Goal: Information Seeking & Learning: Learn about a topic

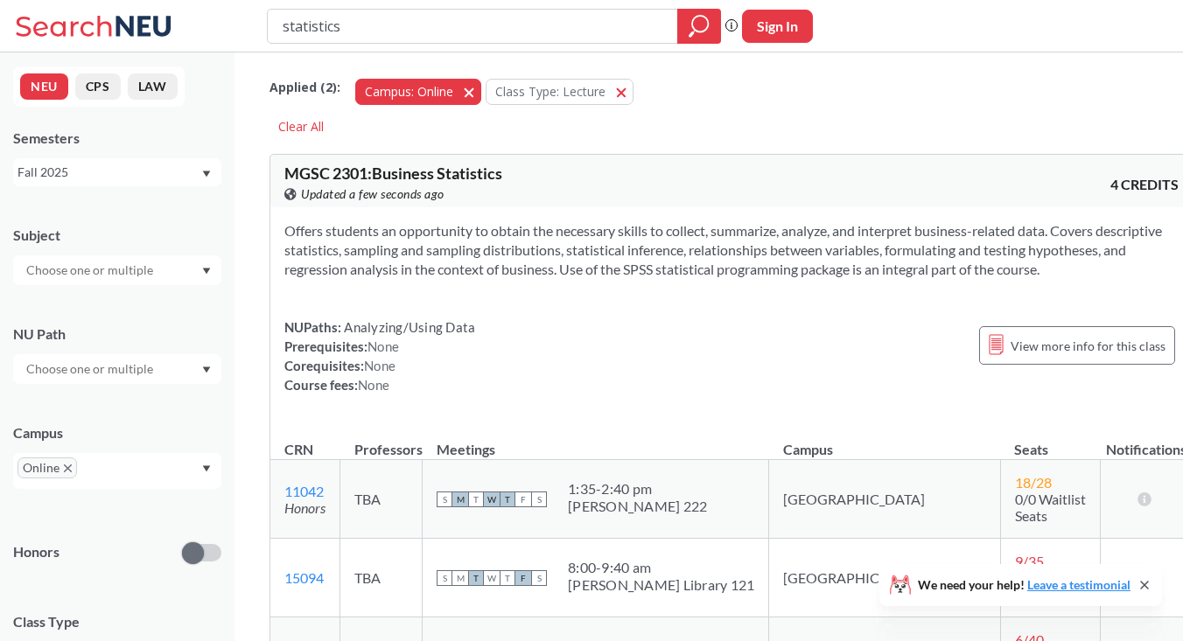
click at [475, 91] on span "button" at bounding box center [475, 91] width 0 height 17
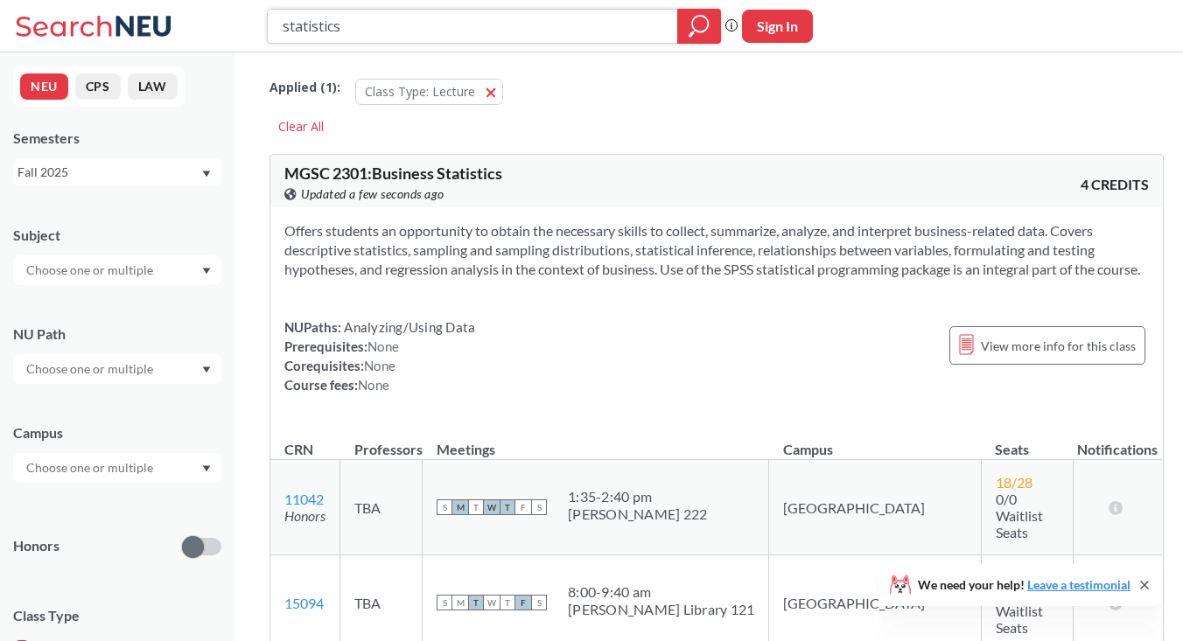
click at [708, 12] on div at bounding box center [699, 26] width 44 height 35
click at [700, 18] on icon "magnifying glass" at bounding box center [699, 26] width 21 height 25
click at [704, 28] on icon "magnifying glass" at bounding box center [699, 26] width 21 height 25
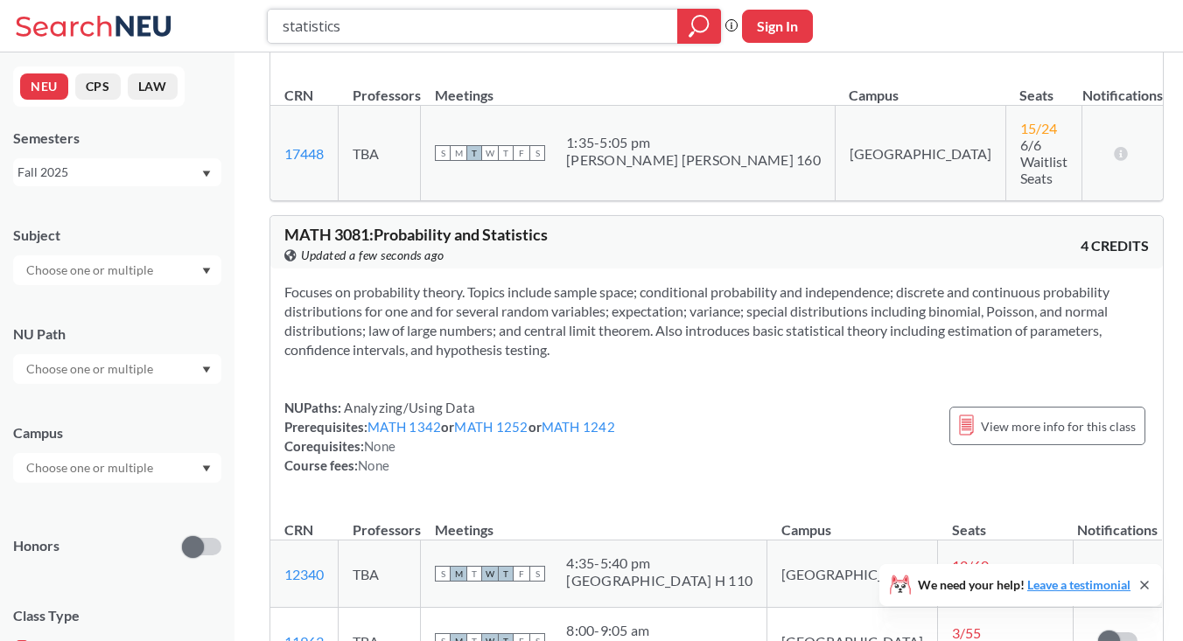
scroll to position [2642, 0]
click at [431, 417] on link "MATH 1342" at bounding box center [405, 425] width 74 height 16
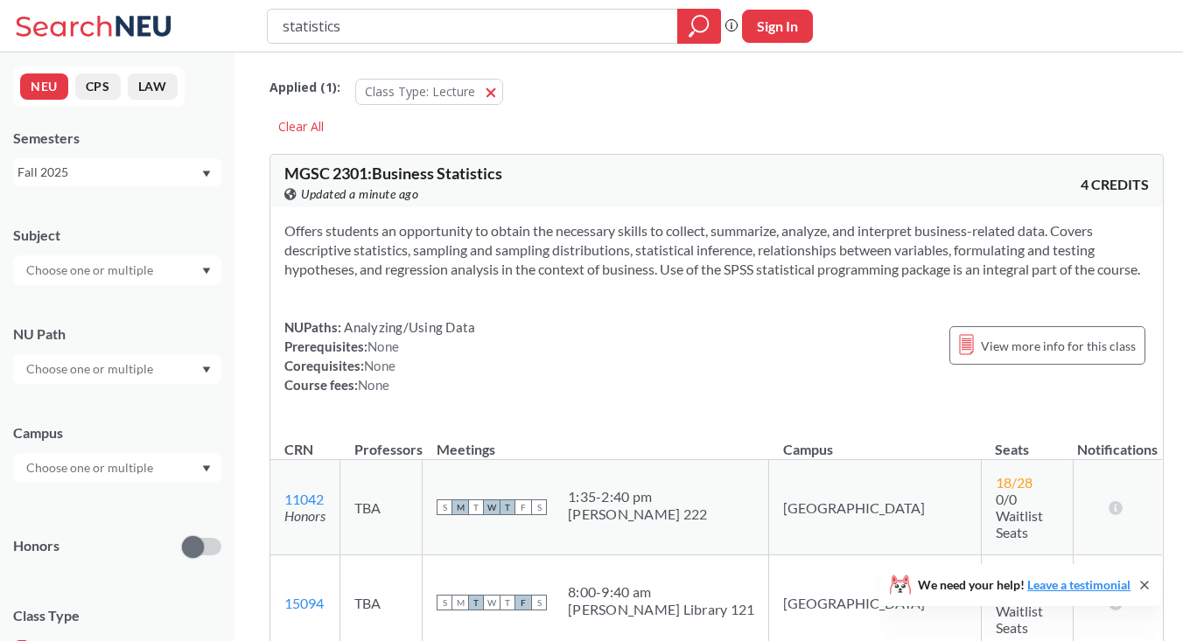
type input "statistics"
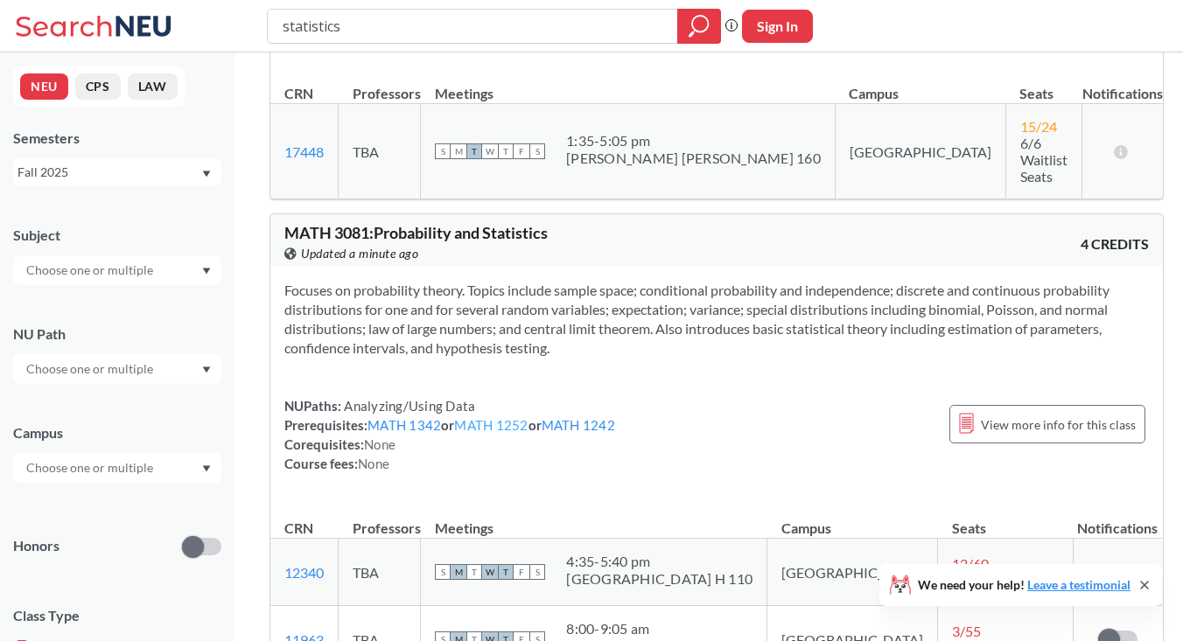
click at [474, 417] on link "MATH 1252" at bounding box center [491, 425] width 74 height 16
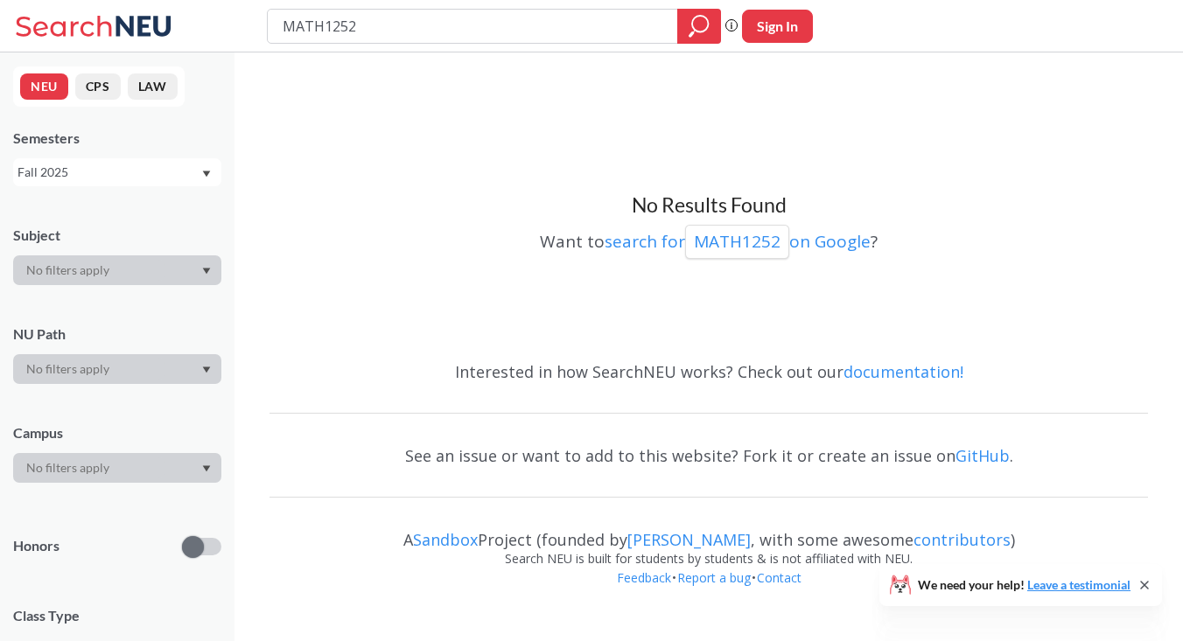
type input "statistics"
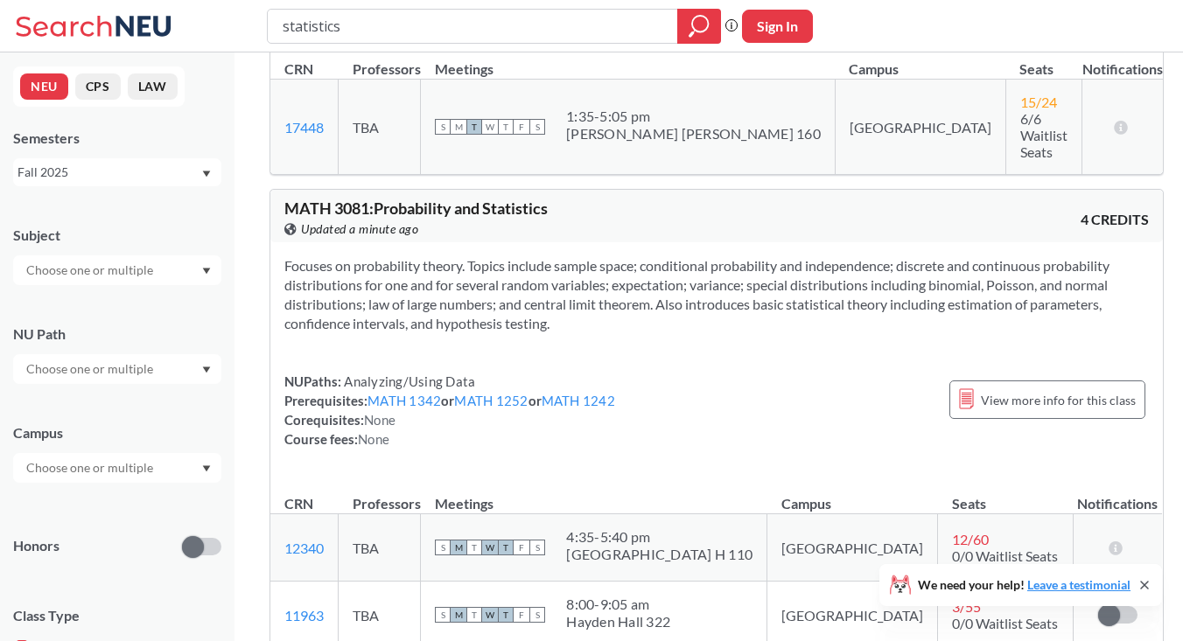
scroll to position [2673, 0]
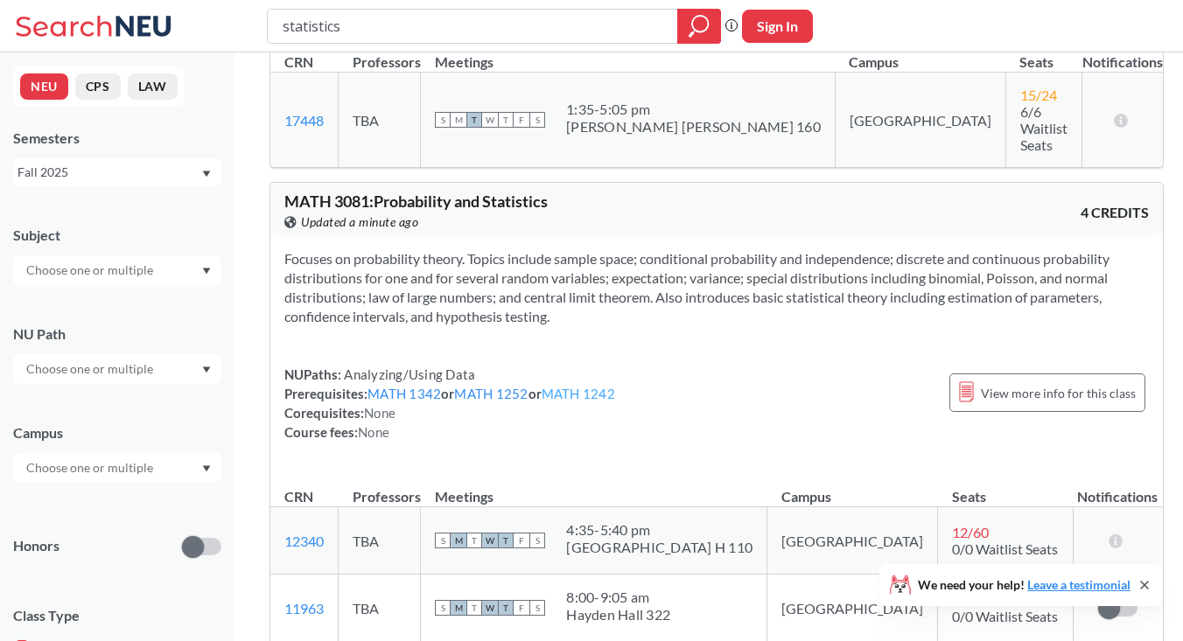
click at [612, 386] on link "MATH 1242" at bounding box center [579, 394] width 74 height 16
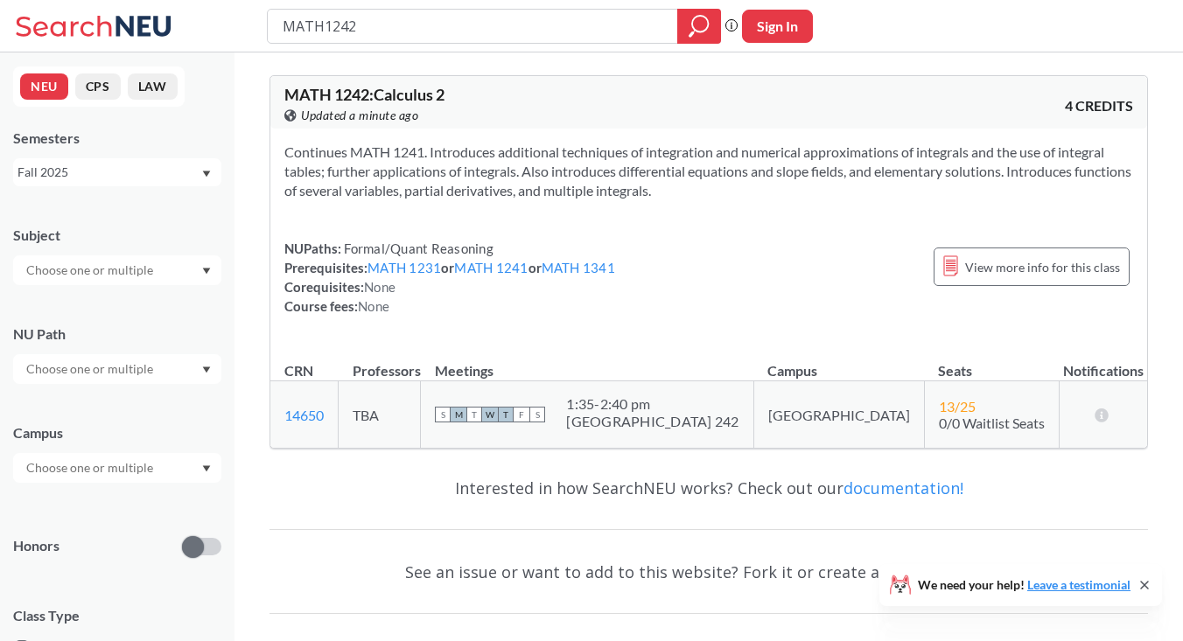
type input "statistics"
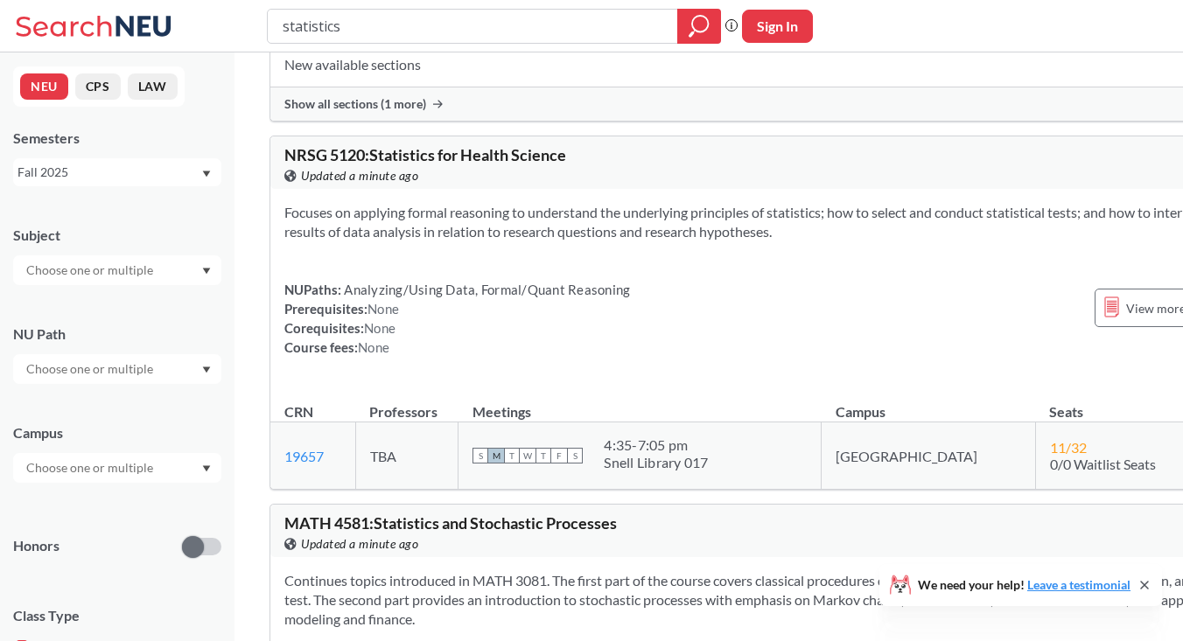
scroll to position [3810, 0]
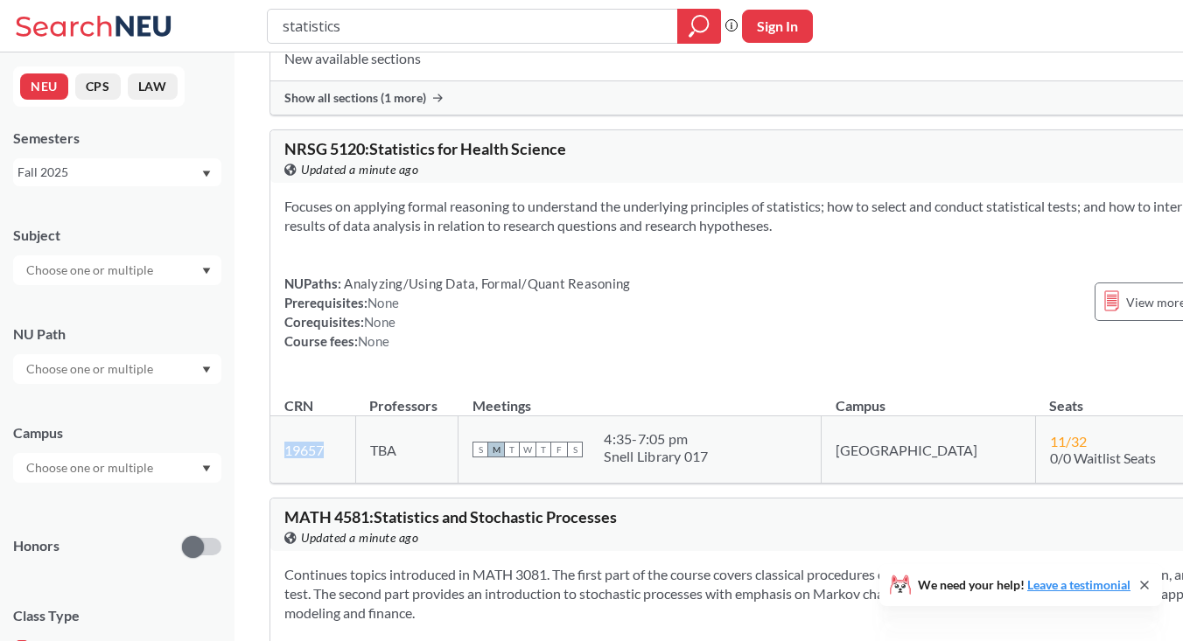
drag, startPoint x: 281, startPoint y: 451, endPoint x: 346, endPoint y: 450, distance: 64.8
click at [347, 450] on td "19657 View this section on Banner." at bounding box center [312, 450] width 85 height 67
copy link "19657"
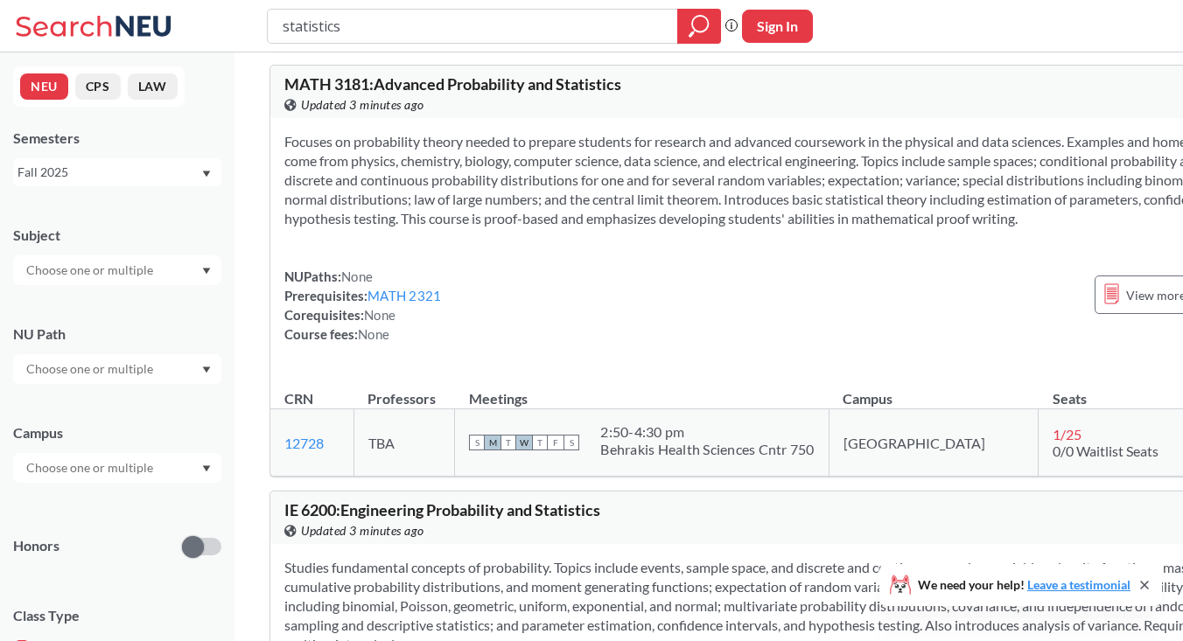
scroll to position [4699, 0]
click at [410, 303] on link "MATH 2321" at bounding box center [405, 295] width 74 height 16
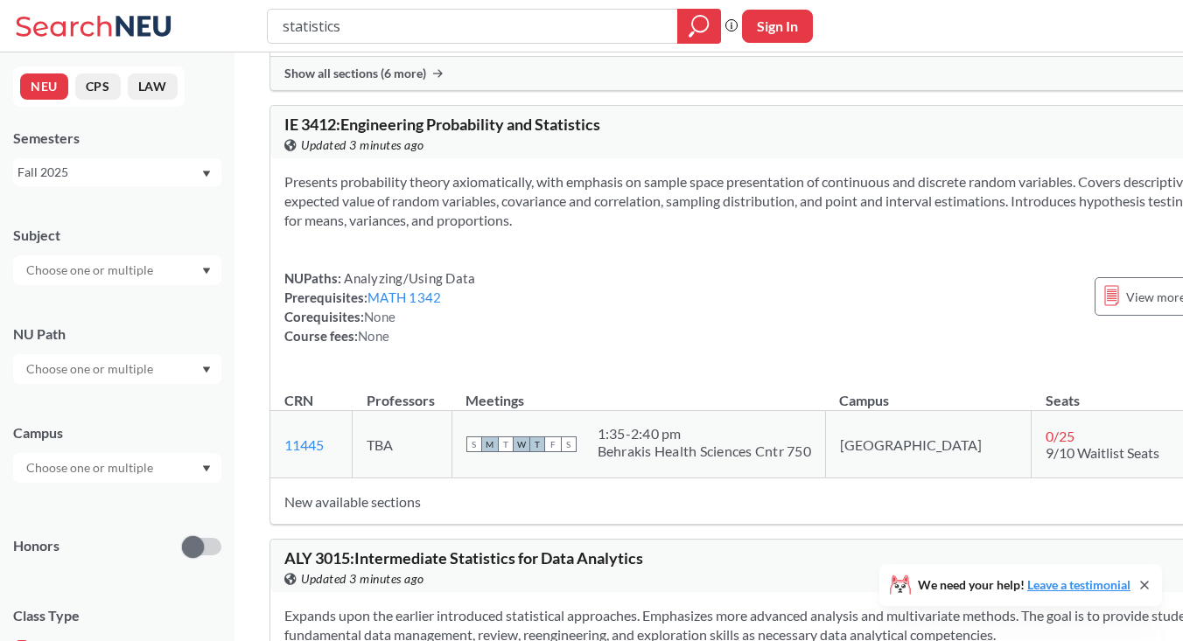
scroll to position [6847, 0]
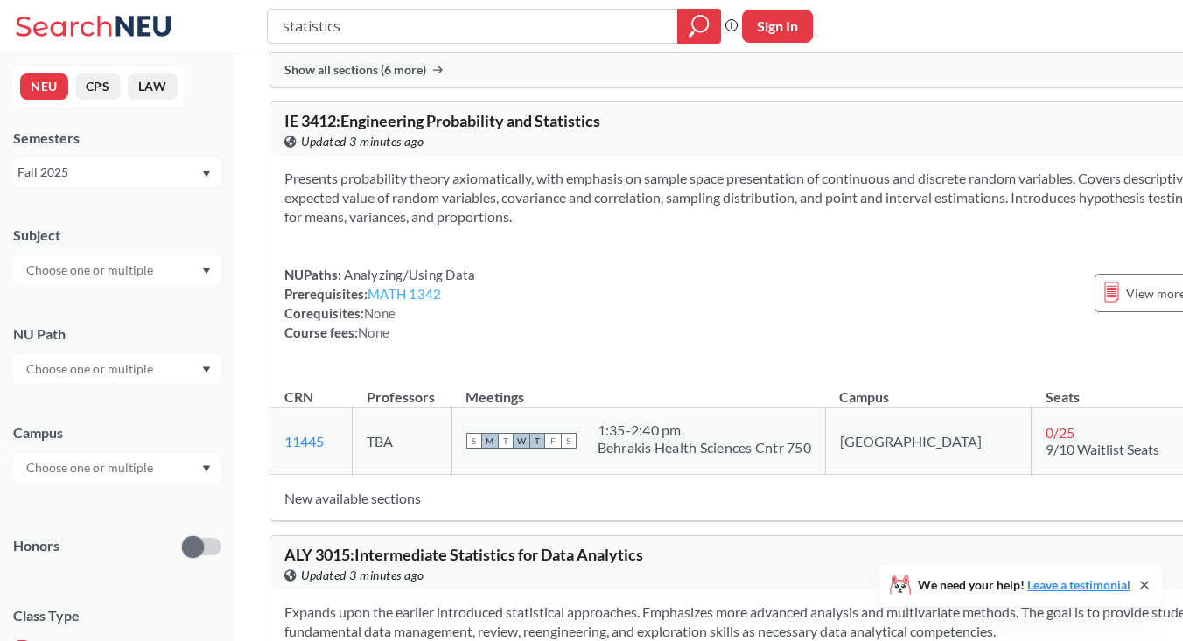
click at [426, 286] on link "MATH 1342" at bounding box center [405, 294] width 74 height 16
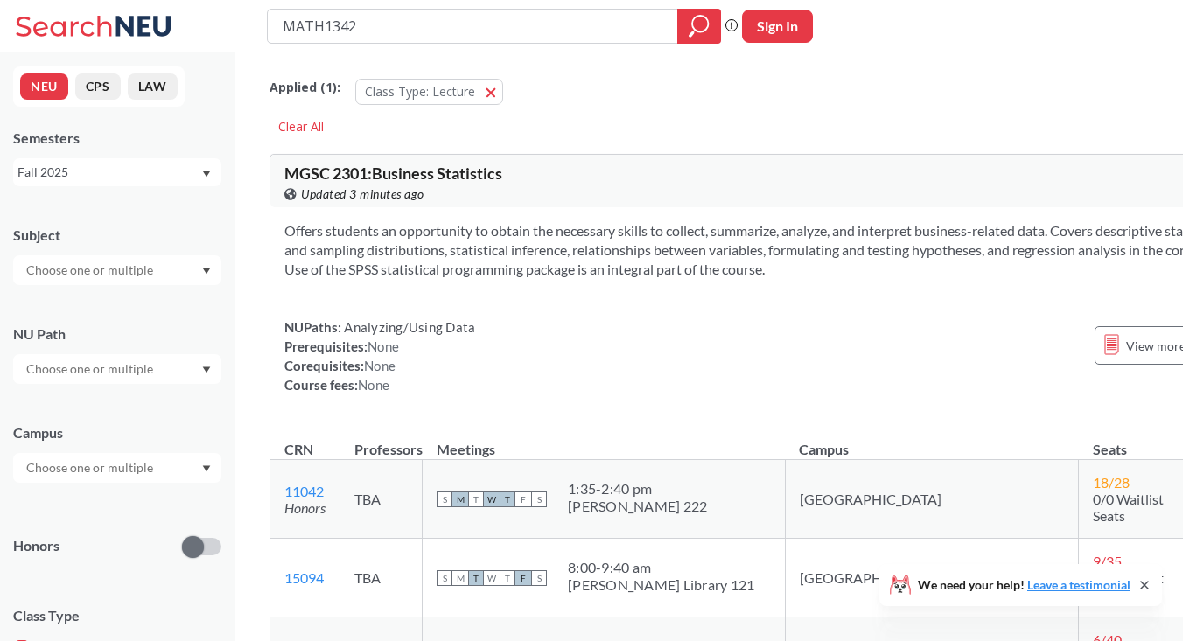
type input "statistics"
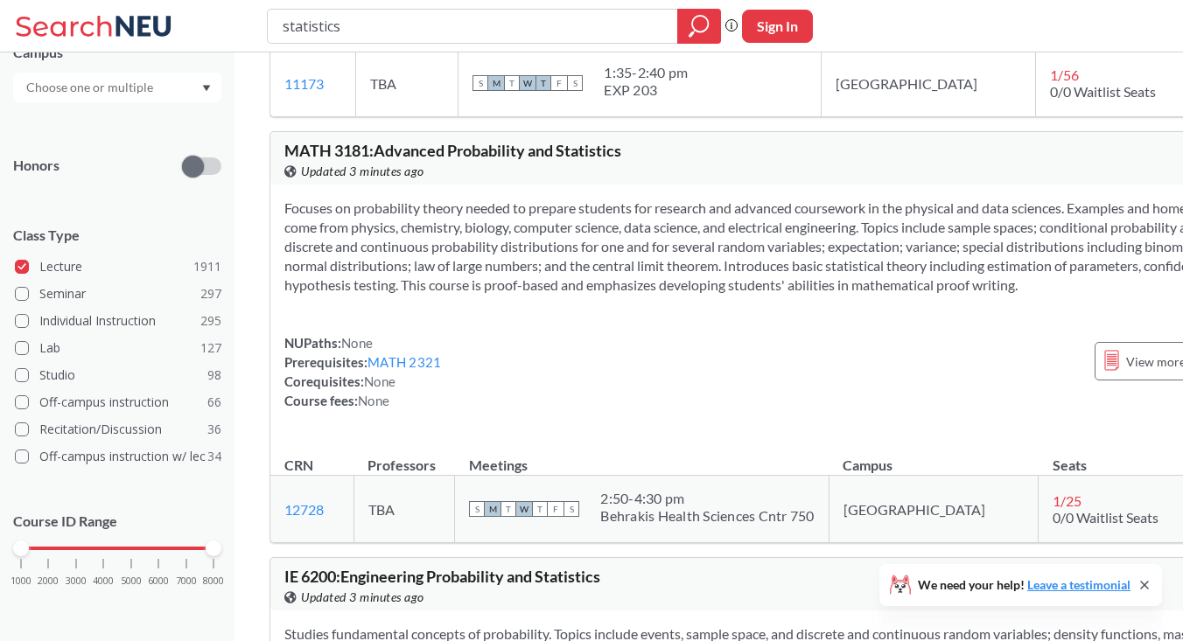
scroll to position [4598, 0]
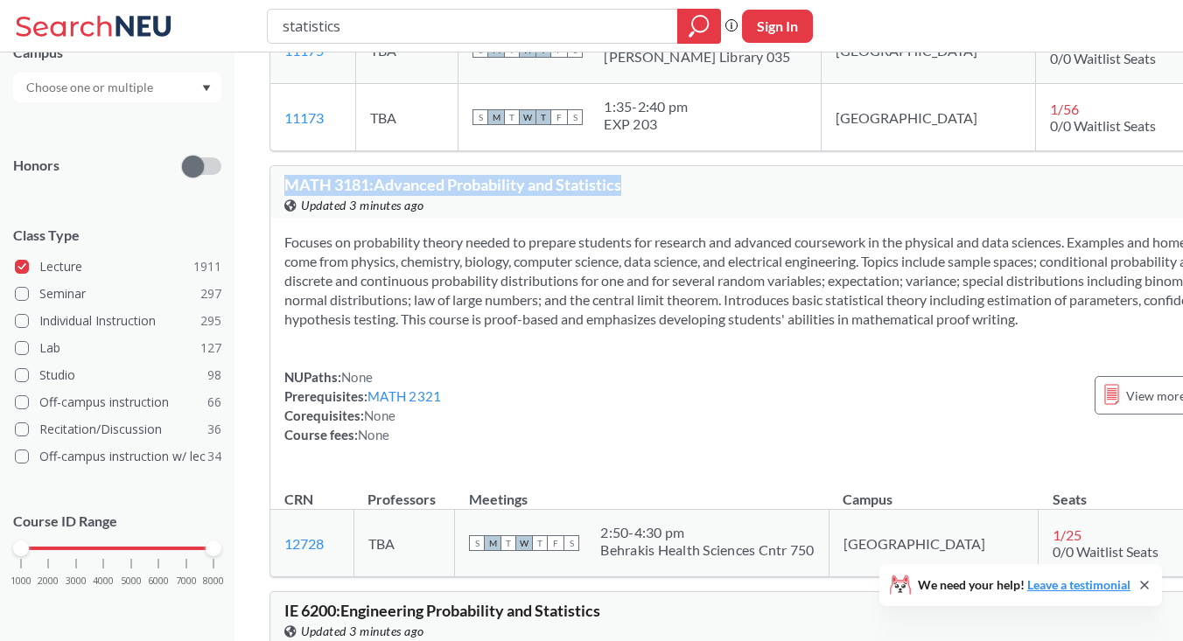
drag, startPoint x: 276, startPoint y: 178, endPoint x: 683, endPoint y: 177, distance: 407.8
click at [683, 177] on div "MATH 3181 : Advanced Probability and Statistics View this course on Banner. Upd…" at bounding box center [789, 192] width 1038 height 53
copy span "MATH 3181 : Advanced Probability and Statistics"
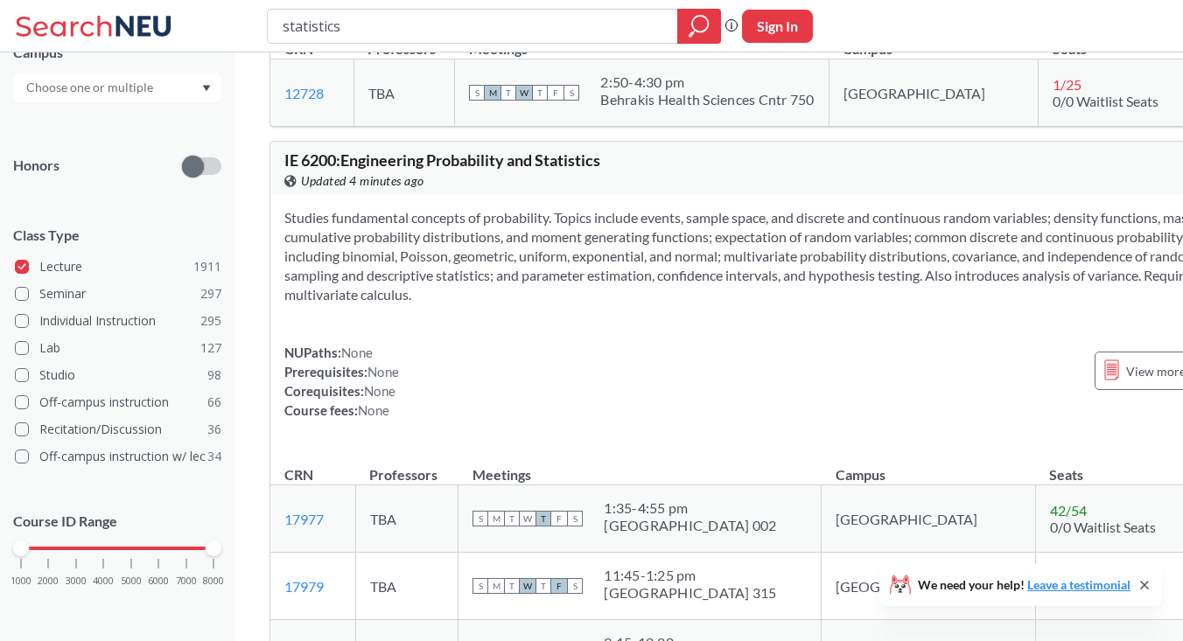
scroll to position [5088, 0]
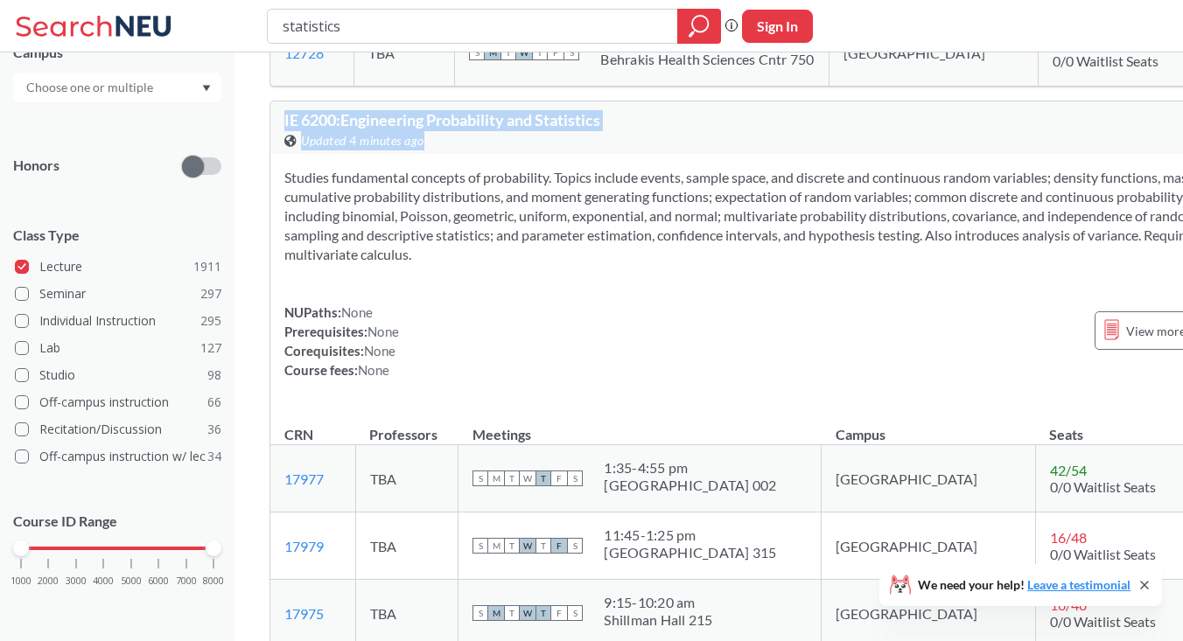
drag, startPoint x: 347, startPoint y: 125, endPoint x: 614, endPoint y: 151, distance: 269.0
click at [614, 151] on div "IE 6200 : Engineering Probability and Statistics View this course on Banner. Up…" at bounding box center [789, 128] width 1038 height 53
copy div "IE 6200 : Engineering Probability and Statistics View this course on Banner. Up…"
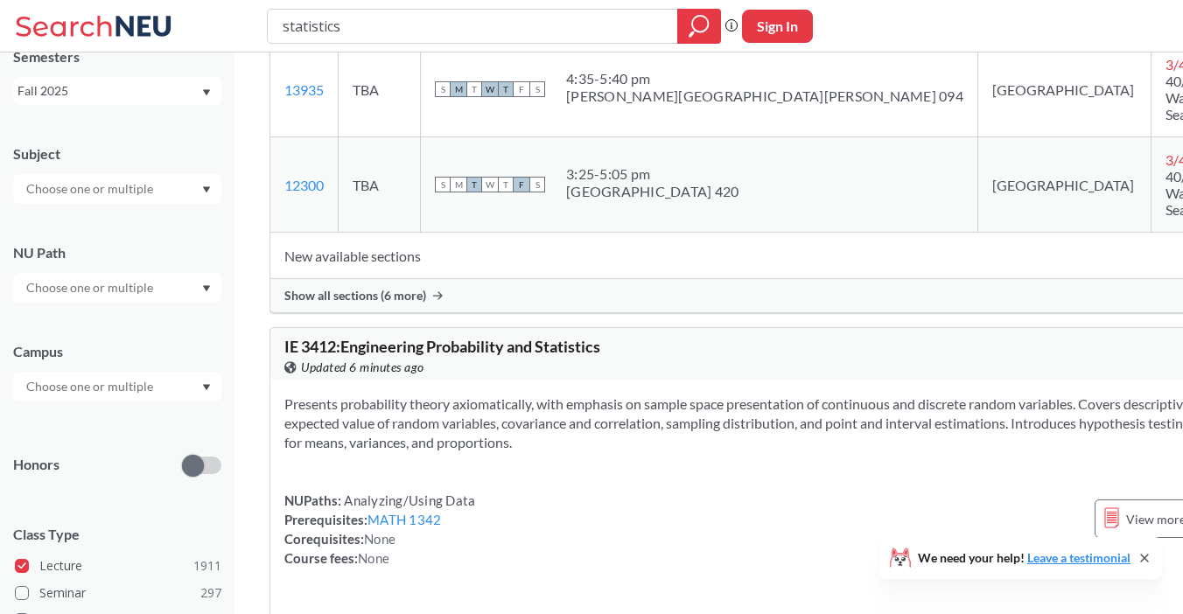
scroll to position [96, 0]
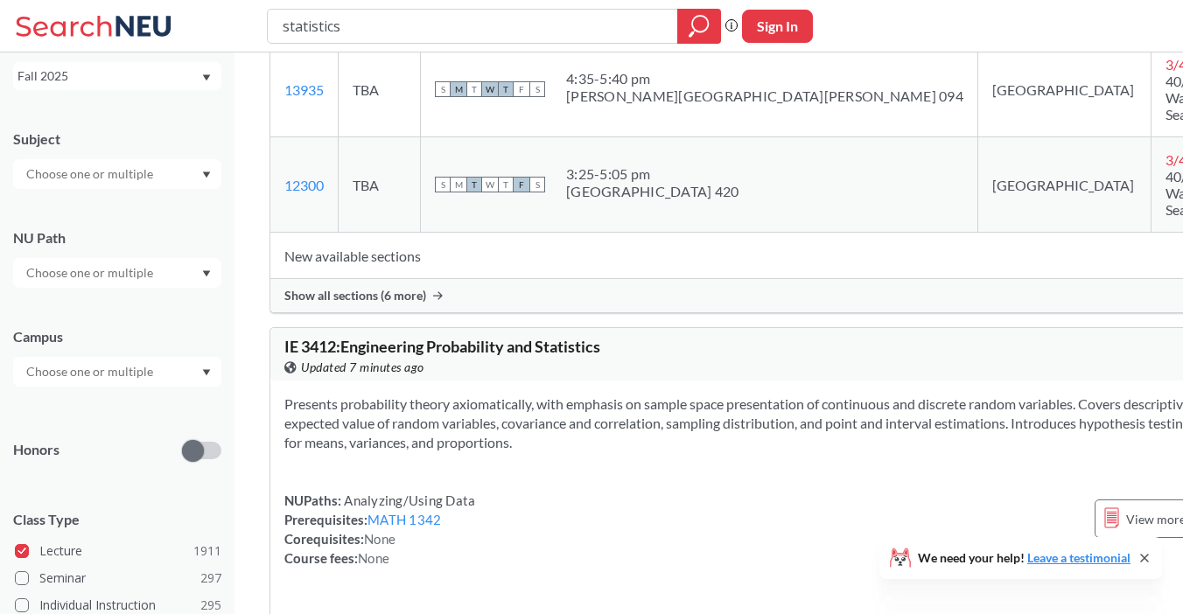
click at [51, 380] on input "text" at bounding box center [91, 371] width 147 height 21
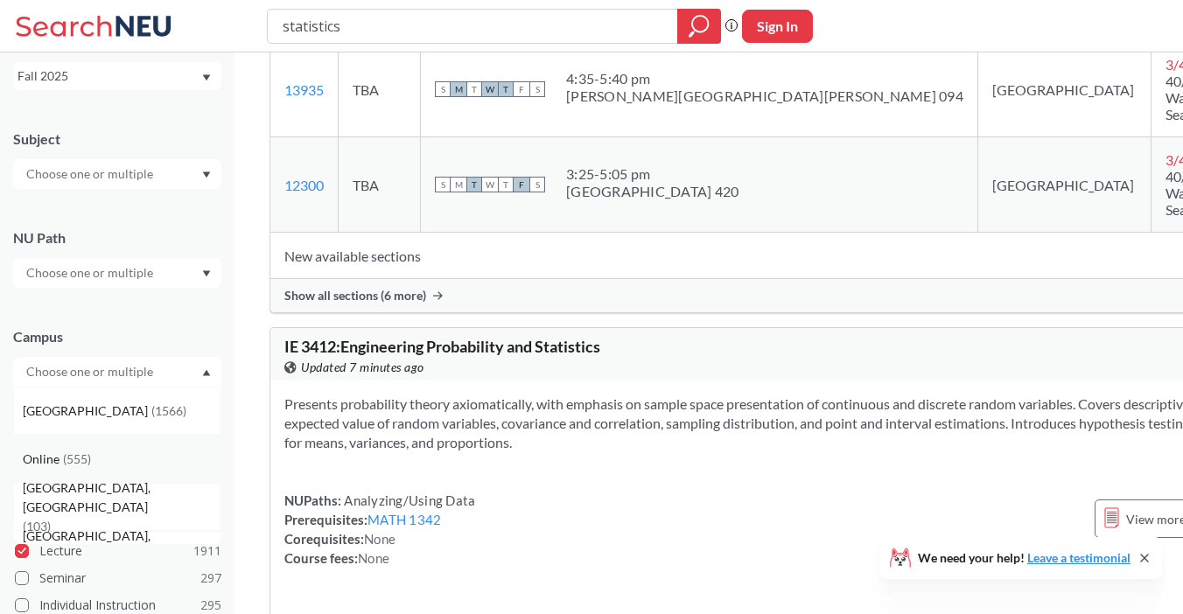
click at [49, 462] on span "Online" at bounding box center [43, 459] width 40 height 19
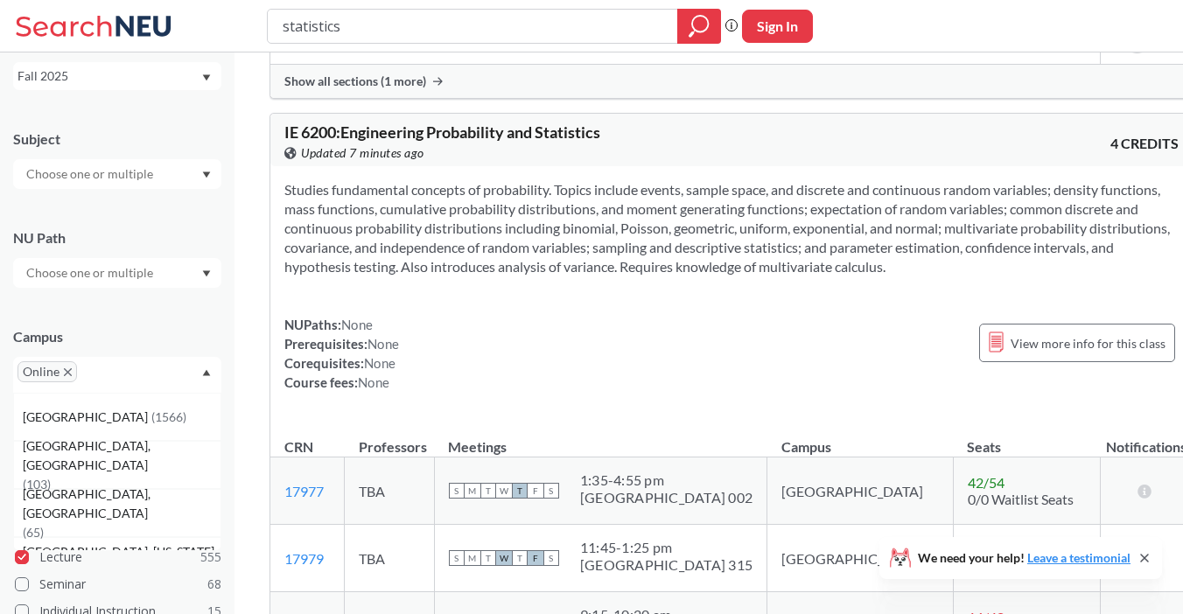
scroll to position [2400, 0]
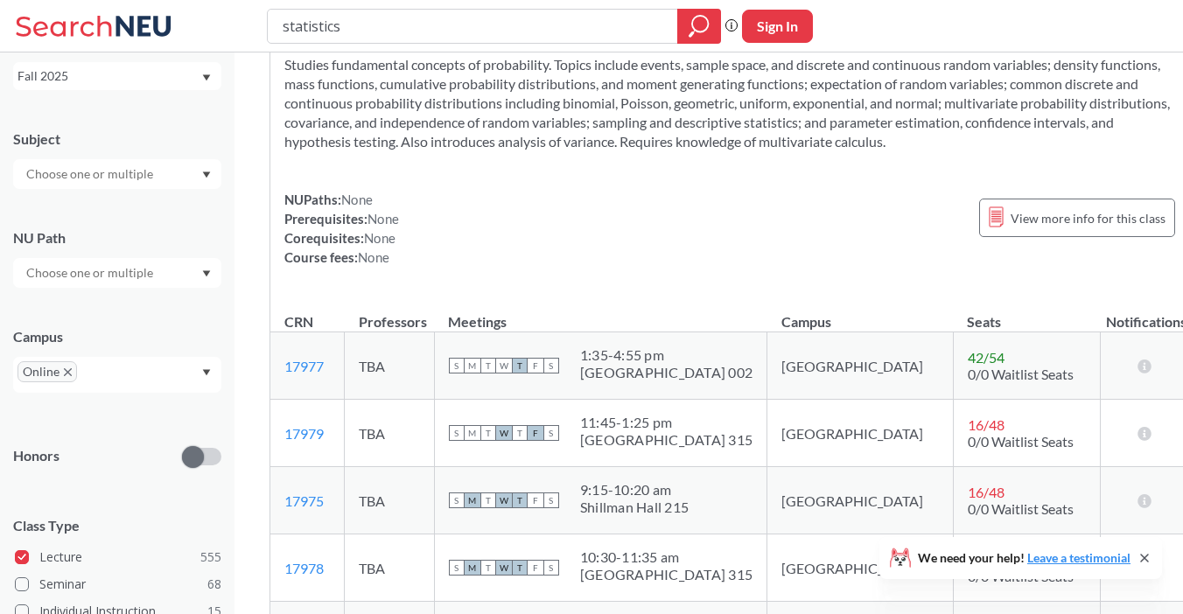
scroll to position [2519, 0]
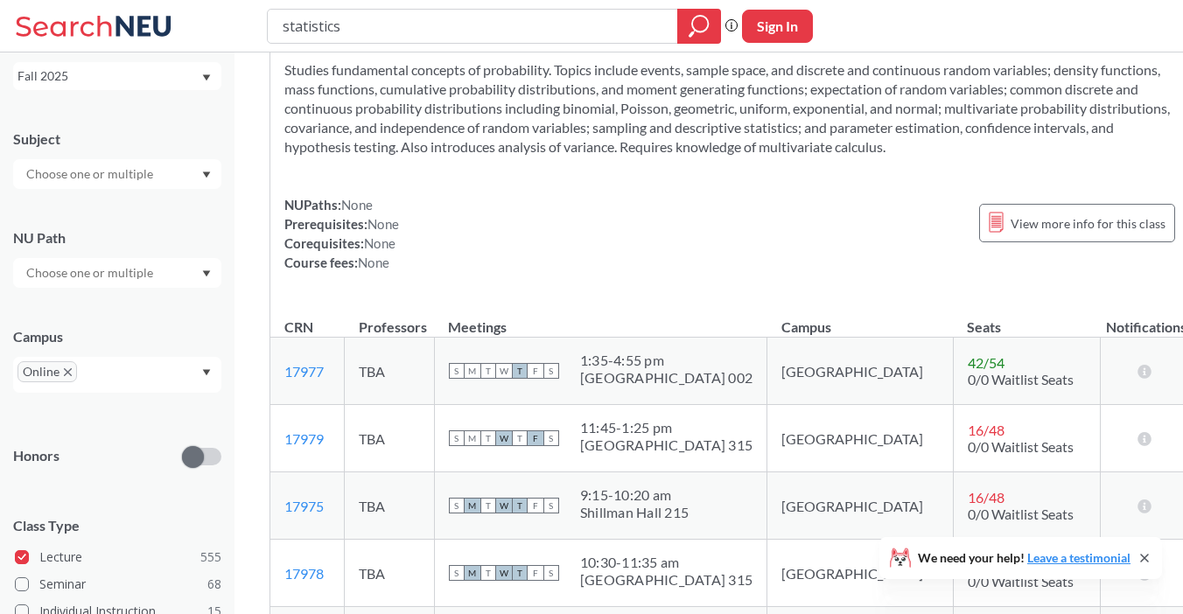
drag, startPoint x: 274, startPoint y: 520, endPoint x: 330, endPoint y: 521, distance: 56.0
copy link "17976"
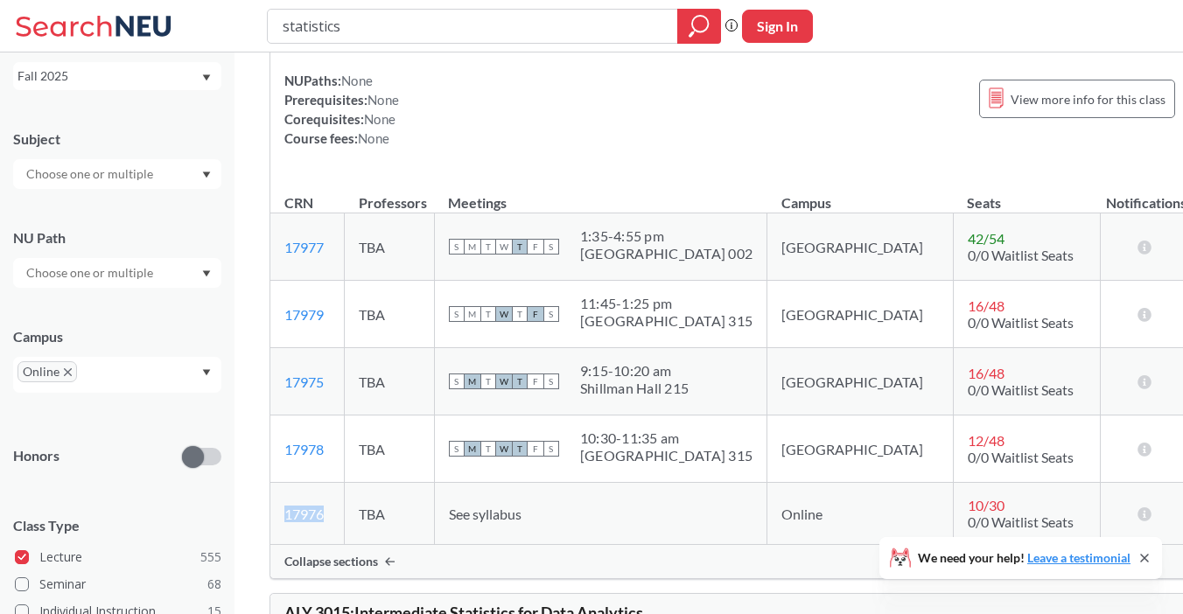
scroll to position [2715, 0]
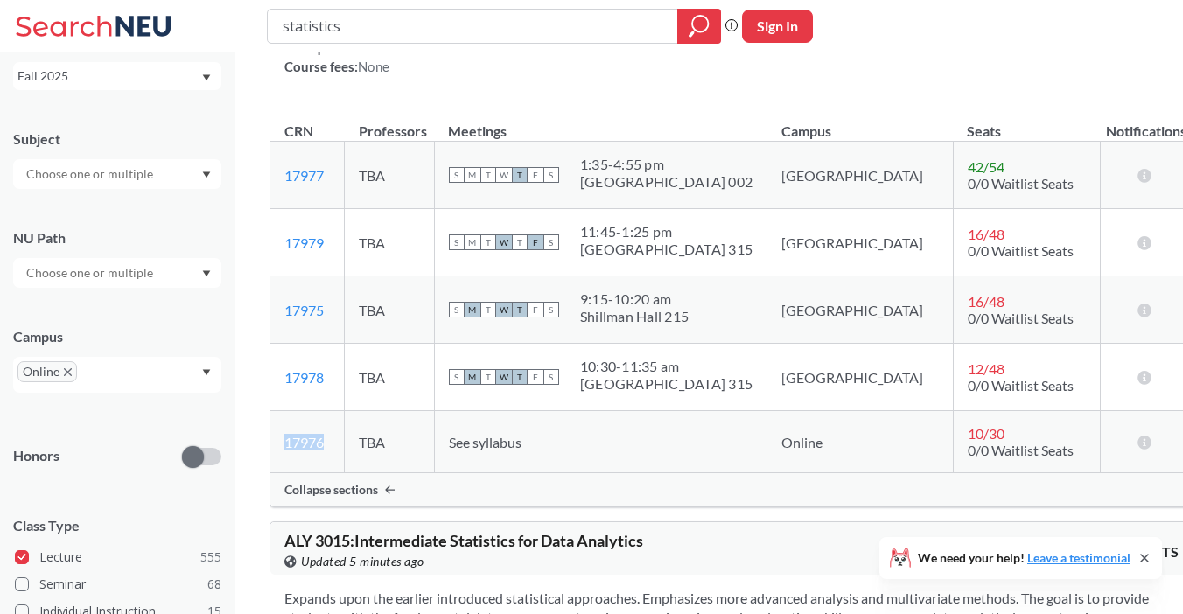
copy link "17976"
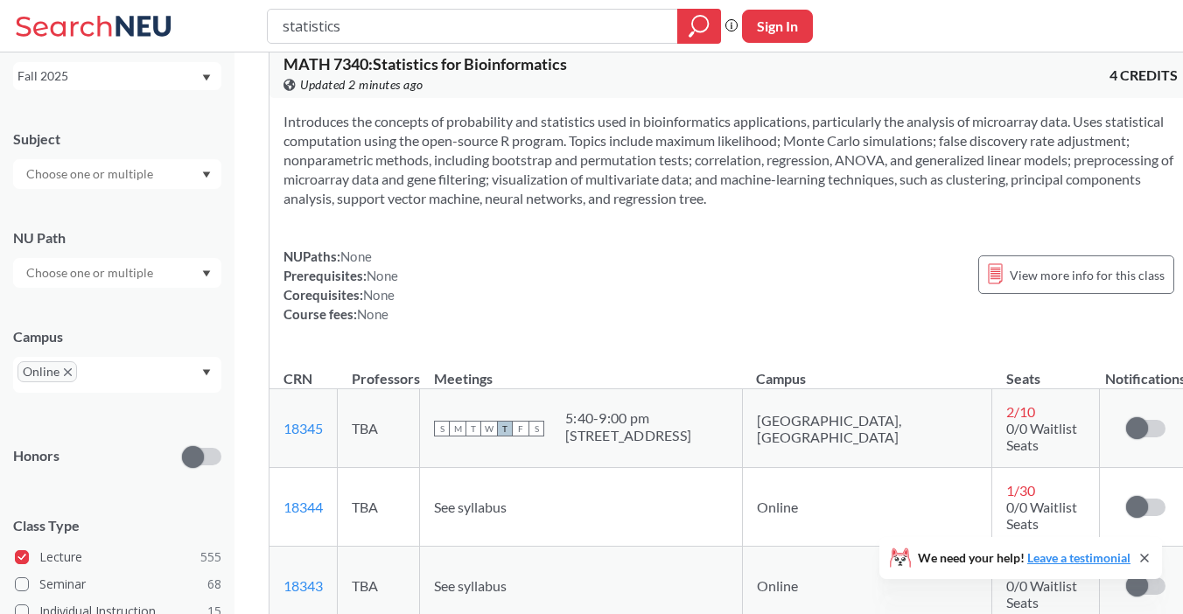
scroll to position [1792, 0]
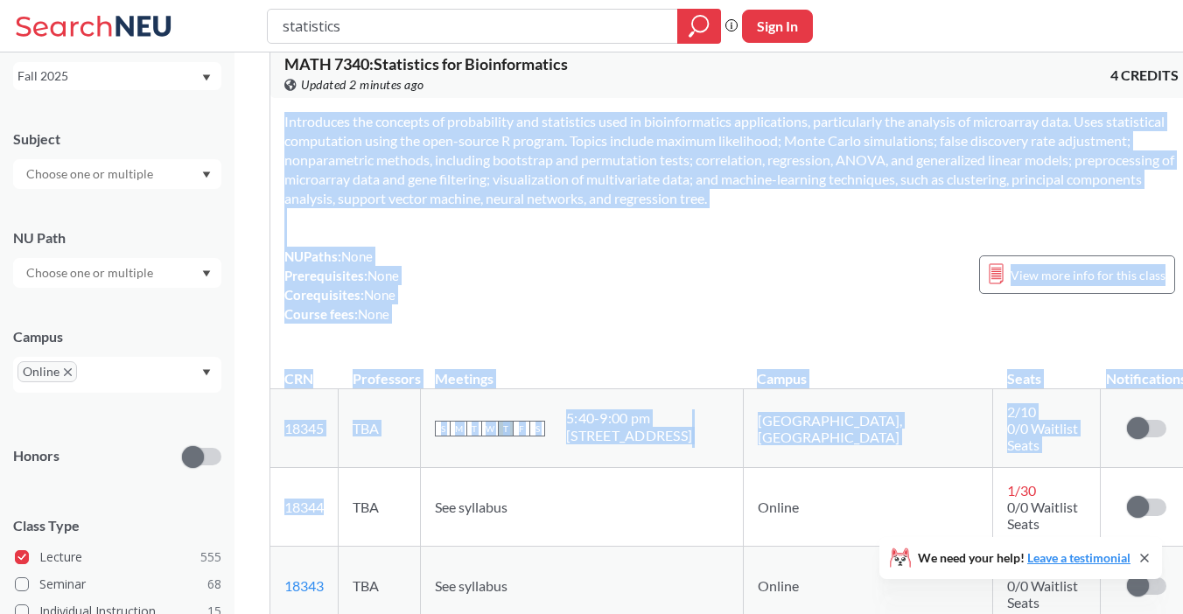
drag, startPoint x: 333, startPoint y: 406, endPoint x: 266, endPoint y: 401, distance: 67.6
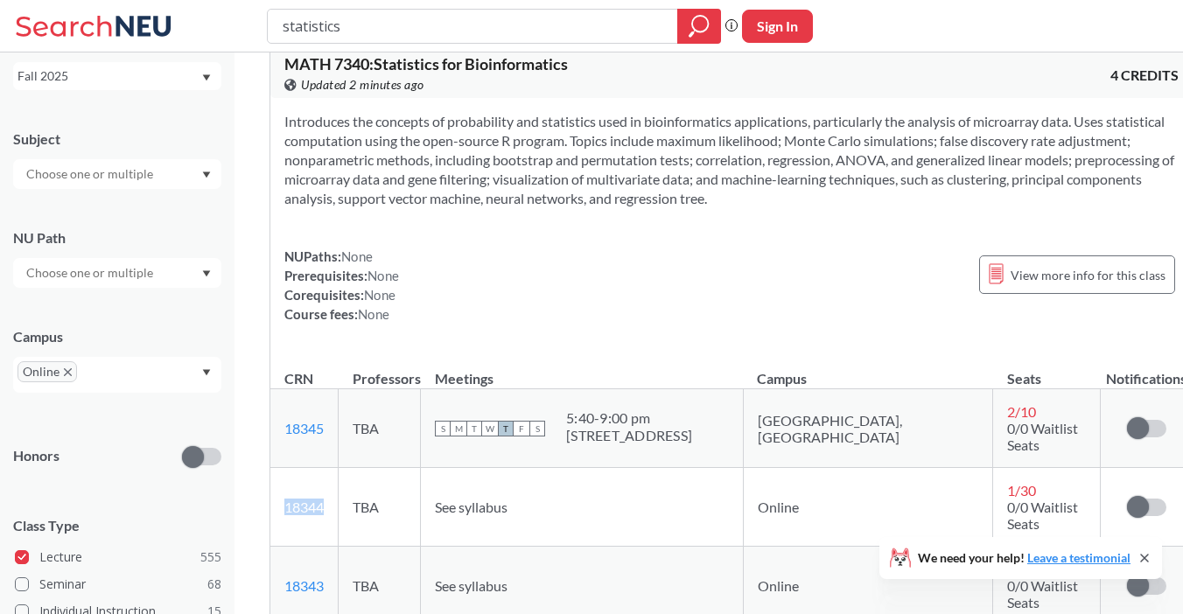
drag, startPoint x: 332, startPoint y: 403, endPoint x: 335, endPoint y: 412, distance: 10.2
click at [335, 468] on td "18344 View this section on Banner." at bounding box center [304, 507] width 68 height 79
copy link "18344"
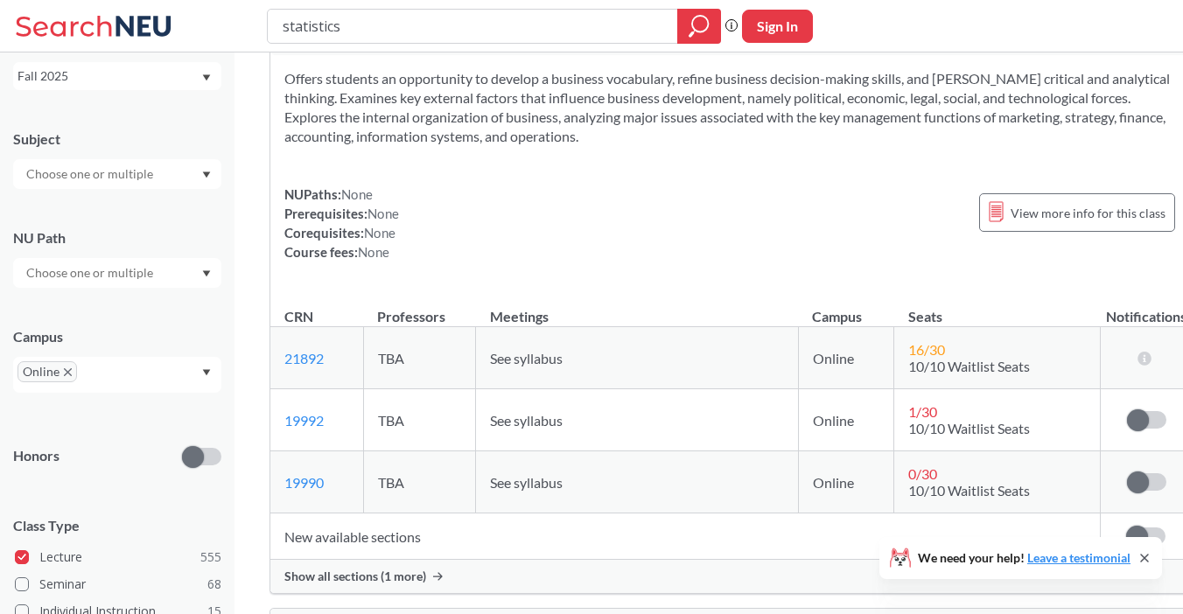
scroll to position [1473, 0]
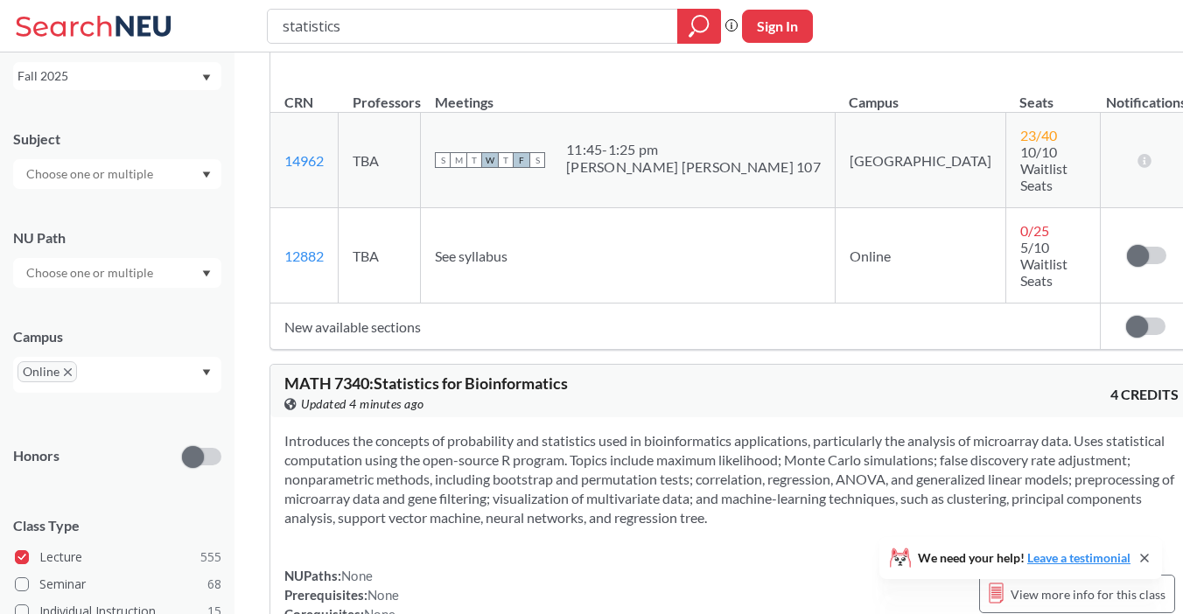
click at [421, 431] on section "Introduces the concepts of probability and statistics used in bioinformatics ap…" at bounding box center [731, 479] width 894 height 96
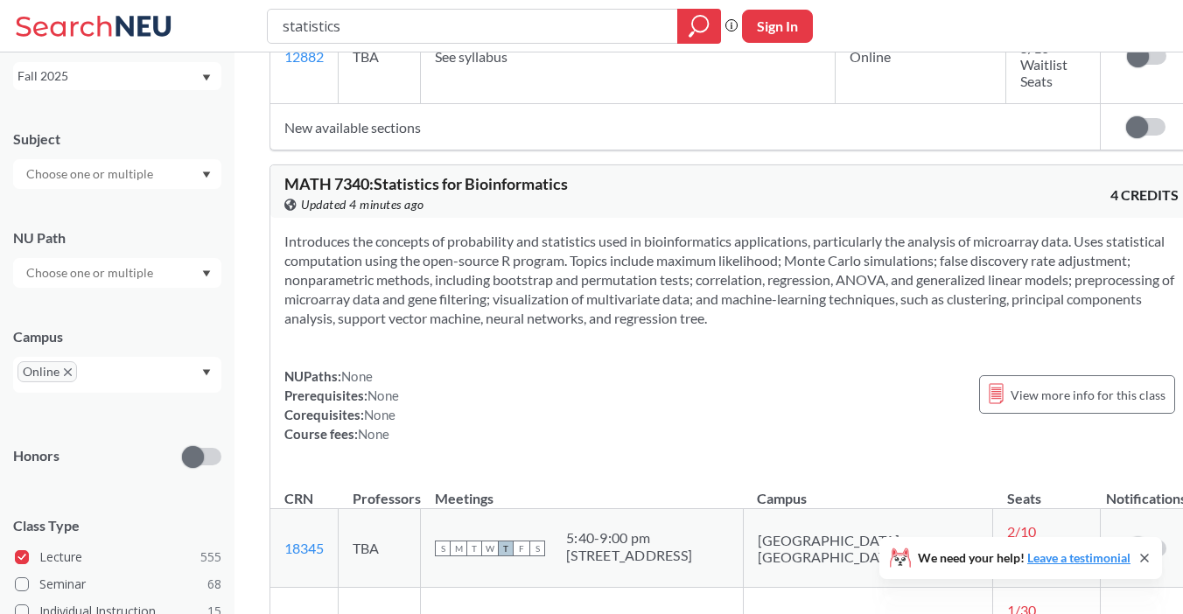
scroll to position [1715, 0]
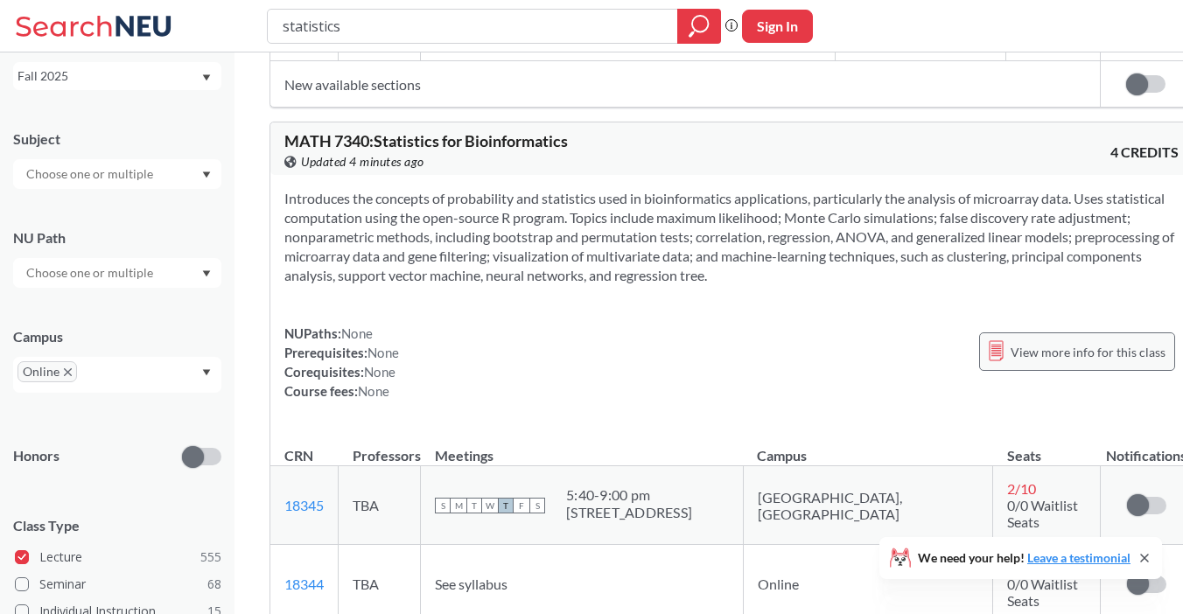
click at [979, 333] on div "View more info for this class" at bounding box center [1077, 352] width 196 height 39
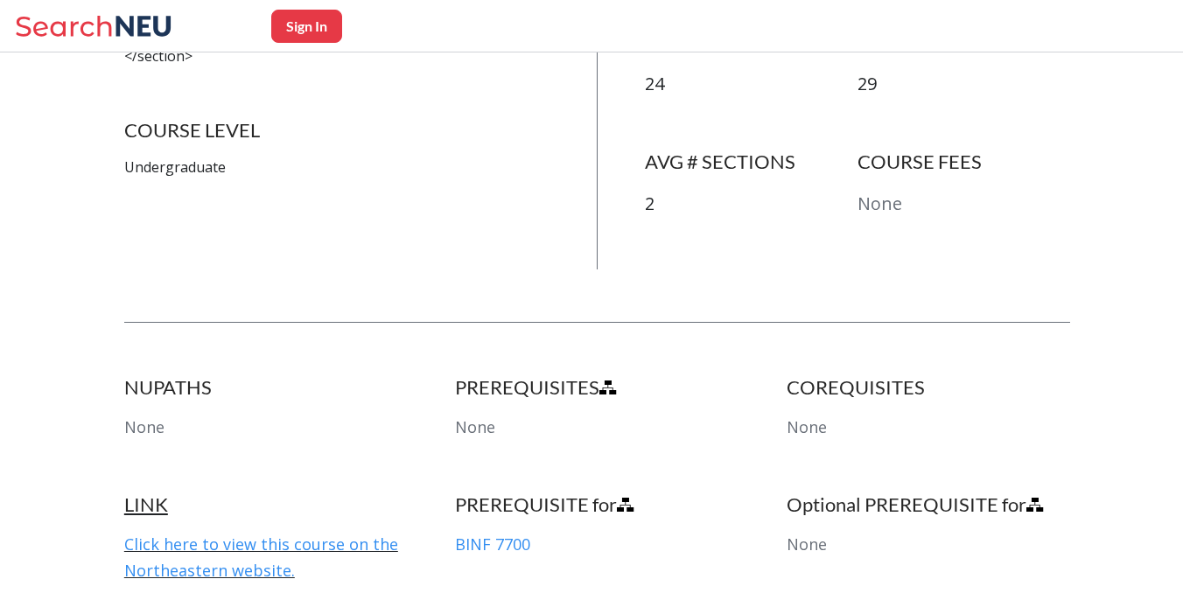
scroll to position [674, 0]
